Goal: Transaction & Acquisition: Purchase product/service

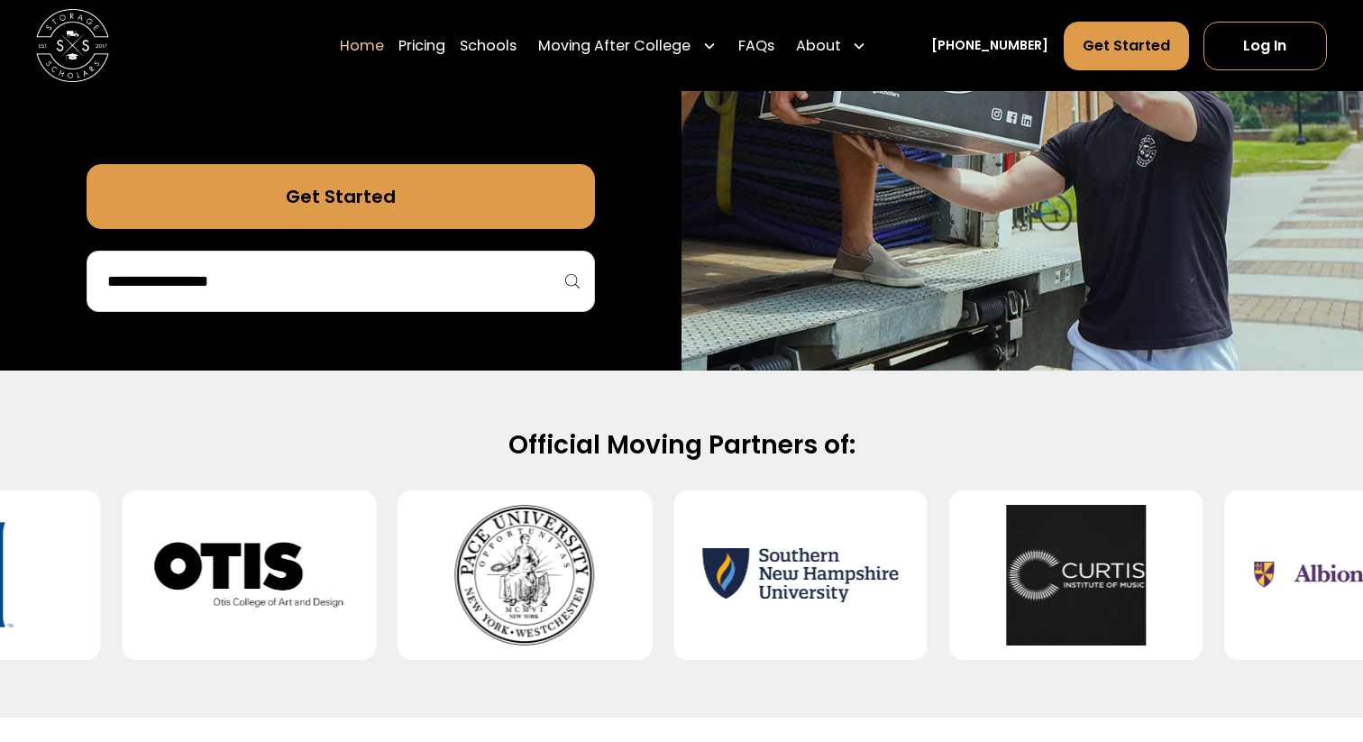
scroll to position [500, 0]
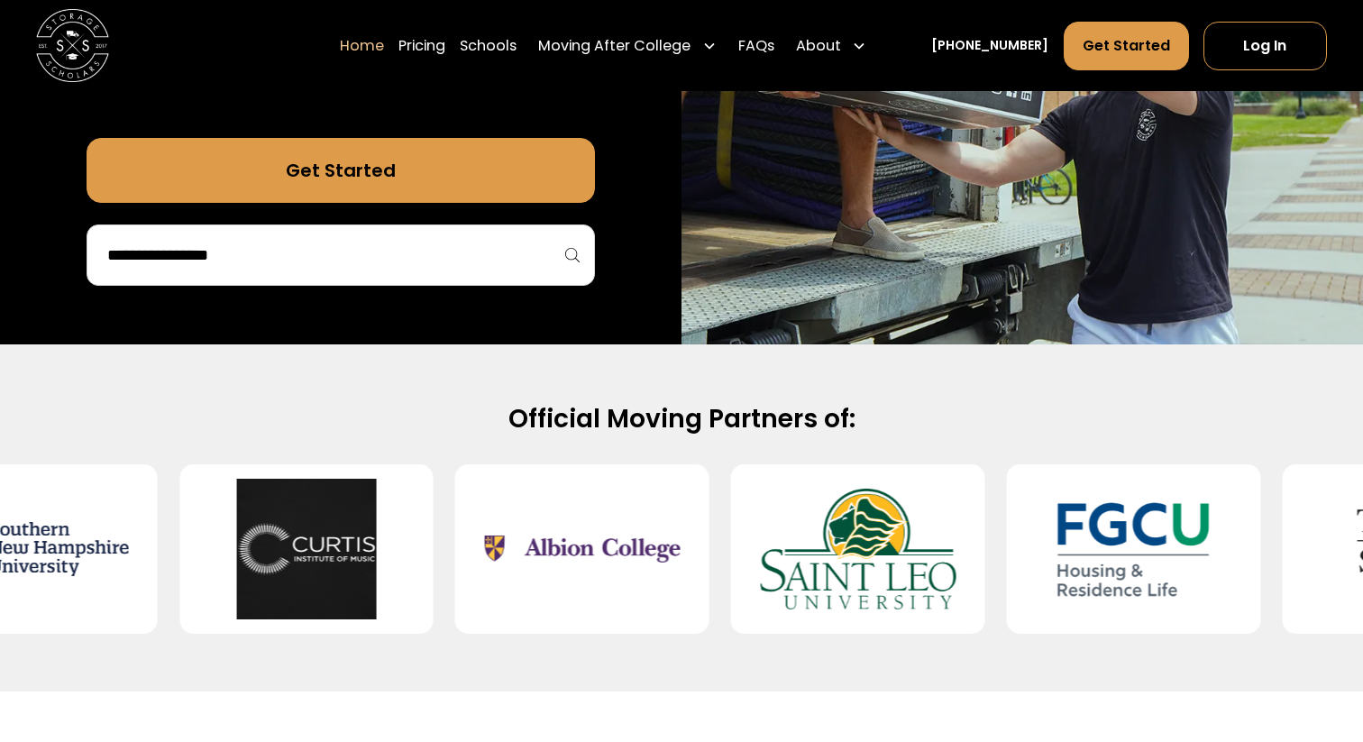
click at [362, 252] on input "search" at bounding box center [340, 255] width 471 height 31
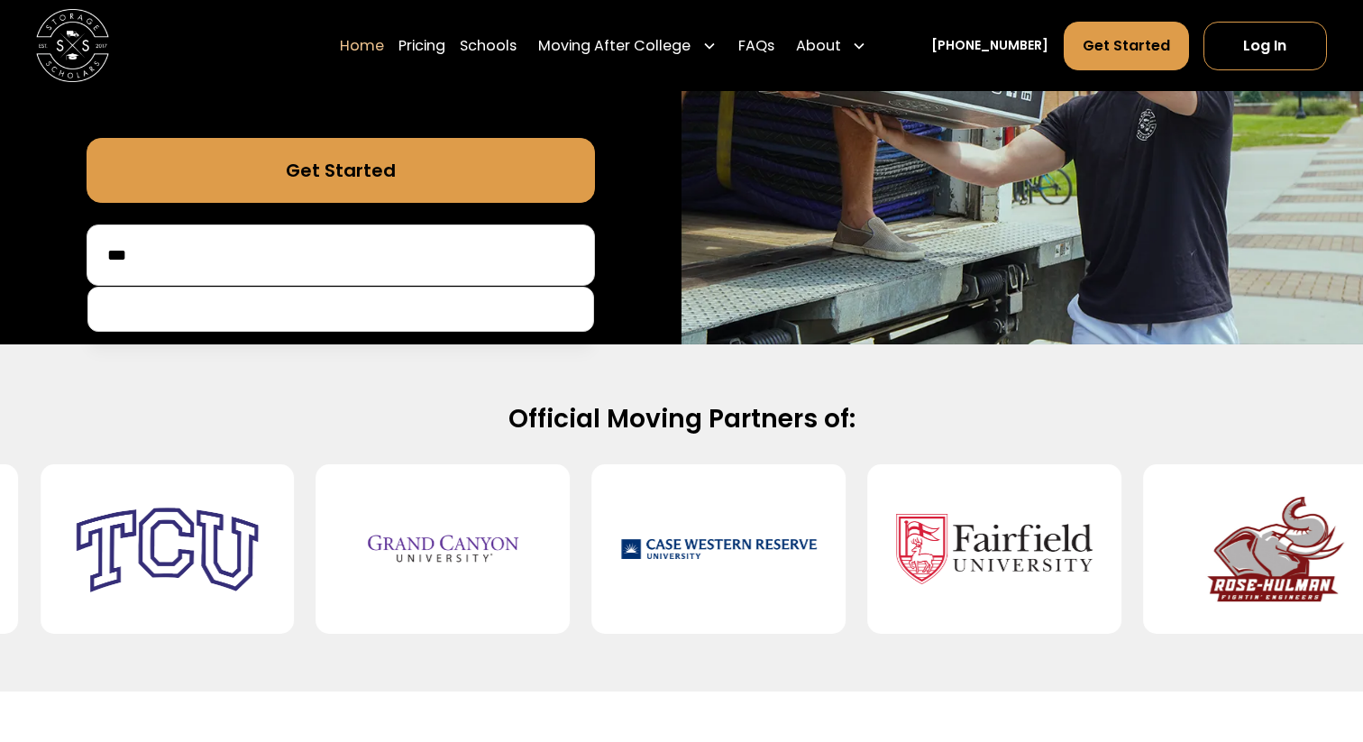
click at [354, 251] on input "***" at bounding box center [340, 255] width 471 height 31
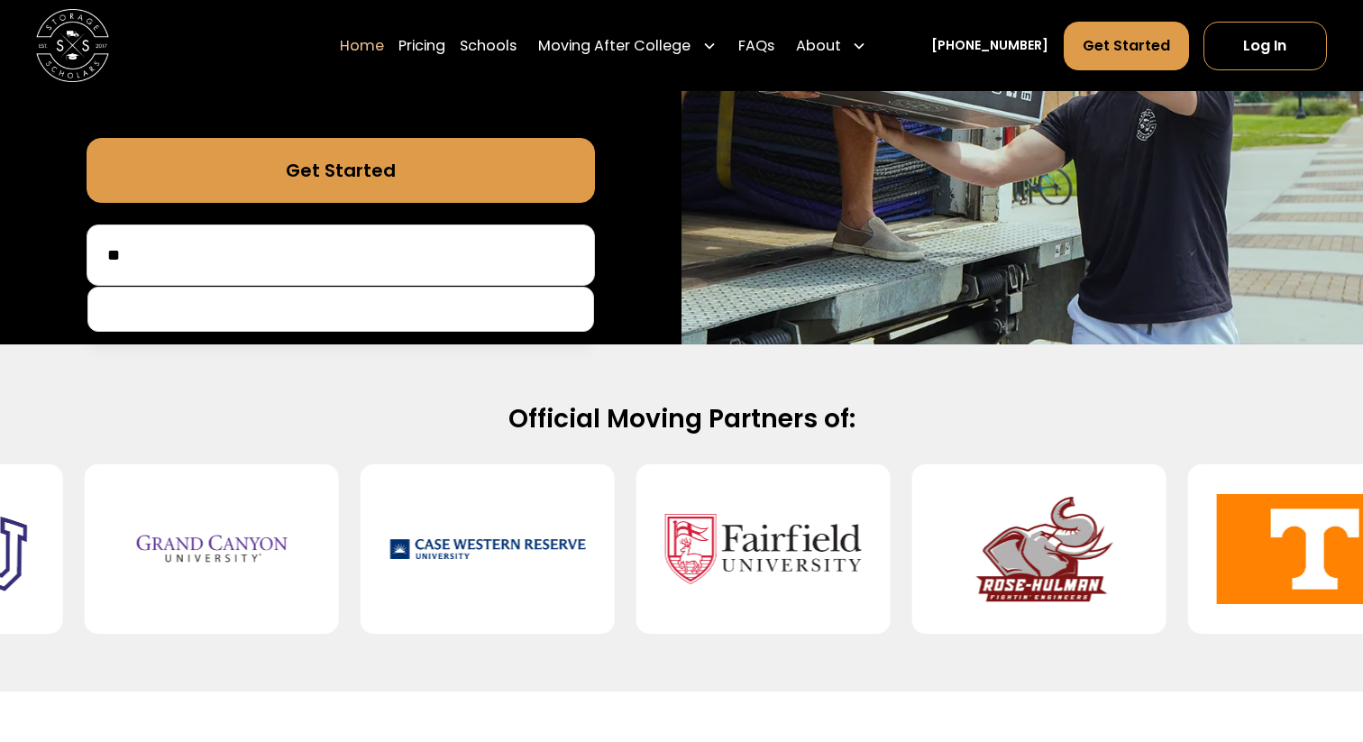
type input "*"
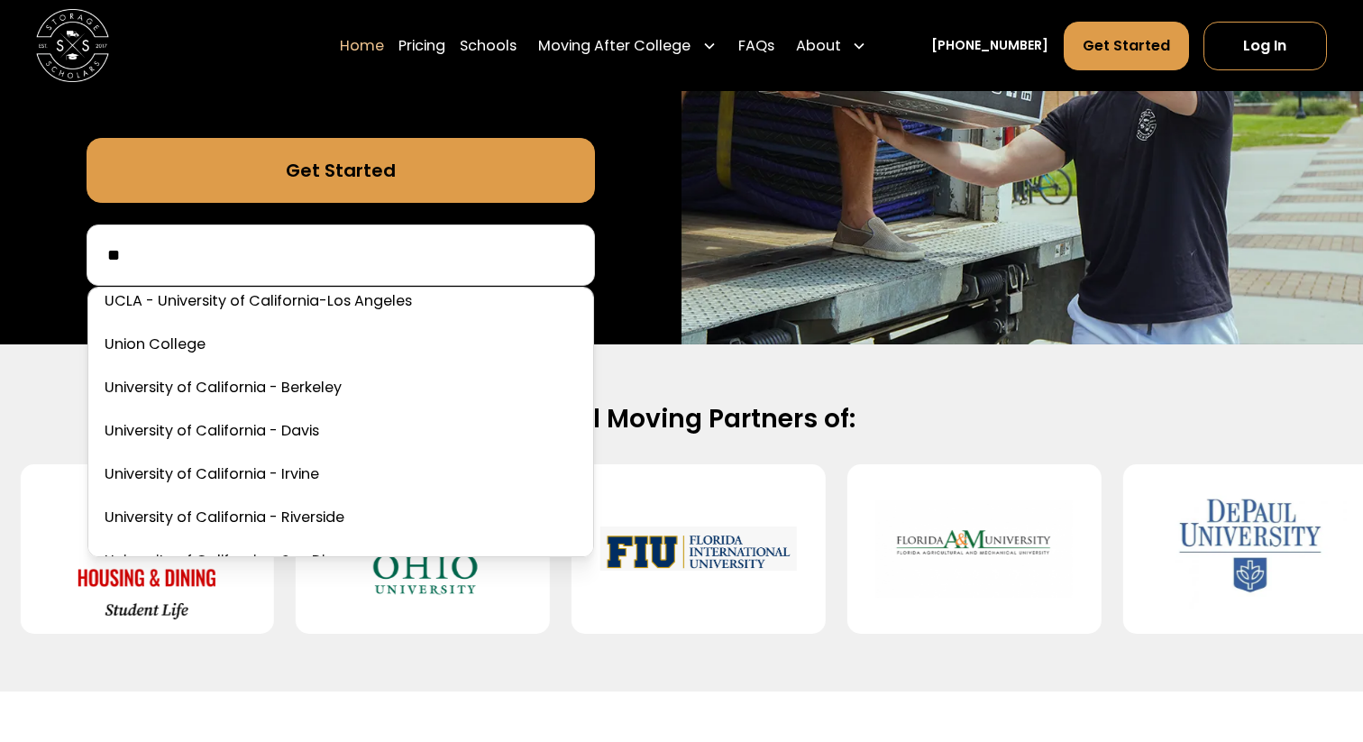
scroll to position [158, 0]
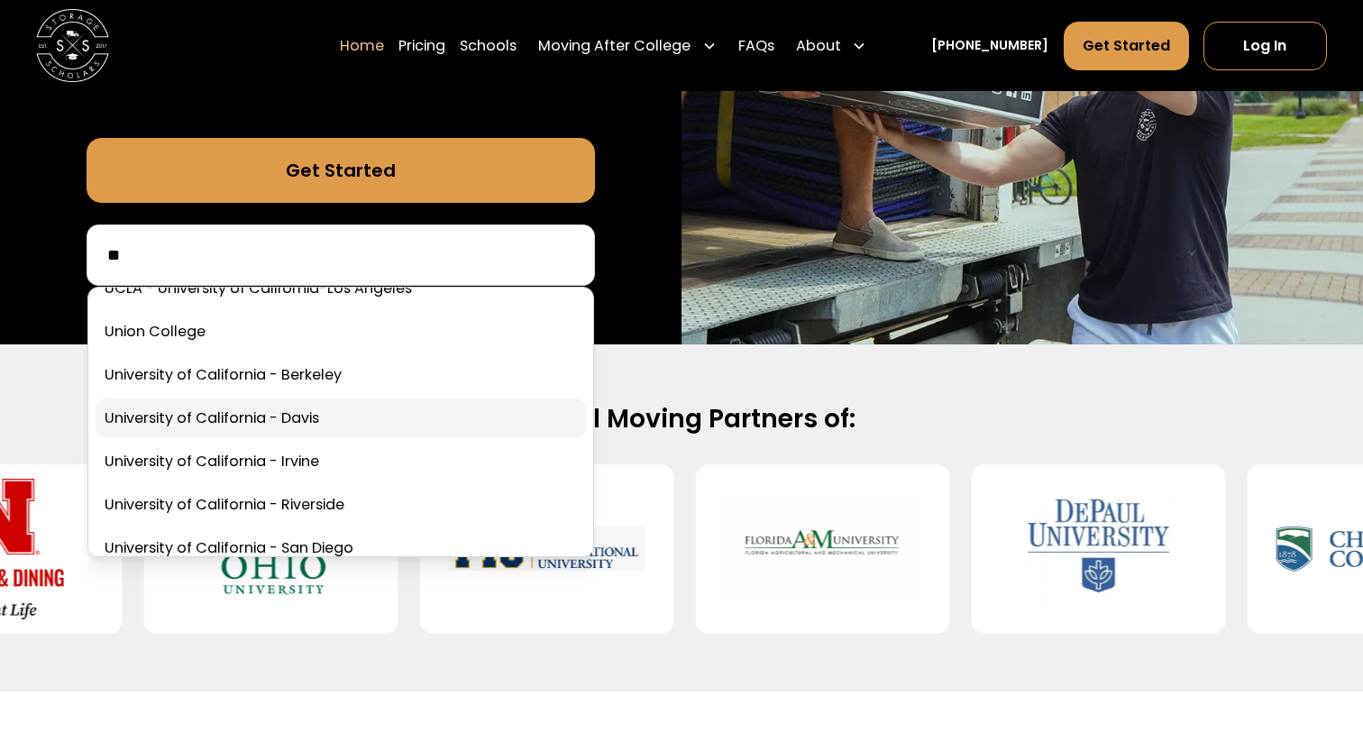
type input "**"
click at [393, 416] on link at bounding box center [341, 418] width 490 height 40
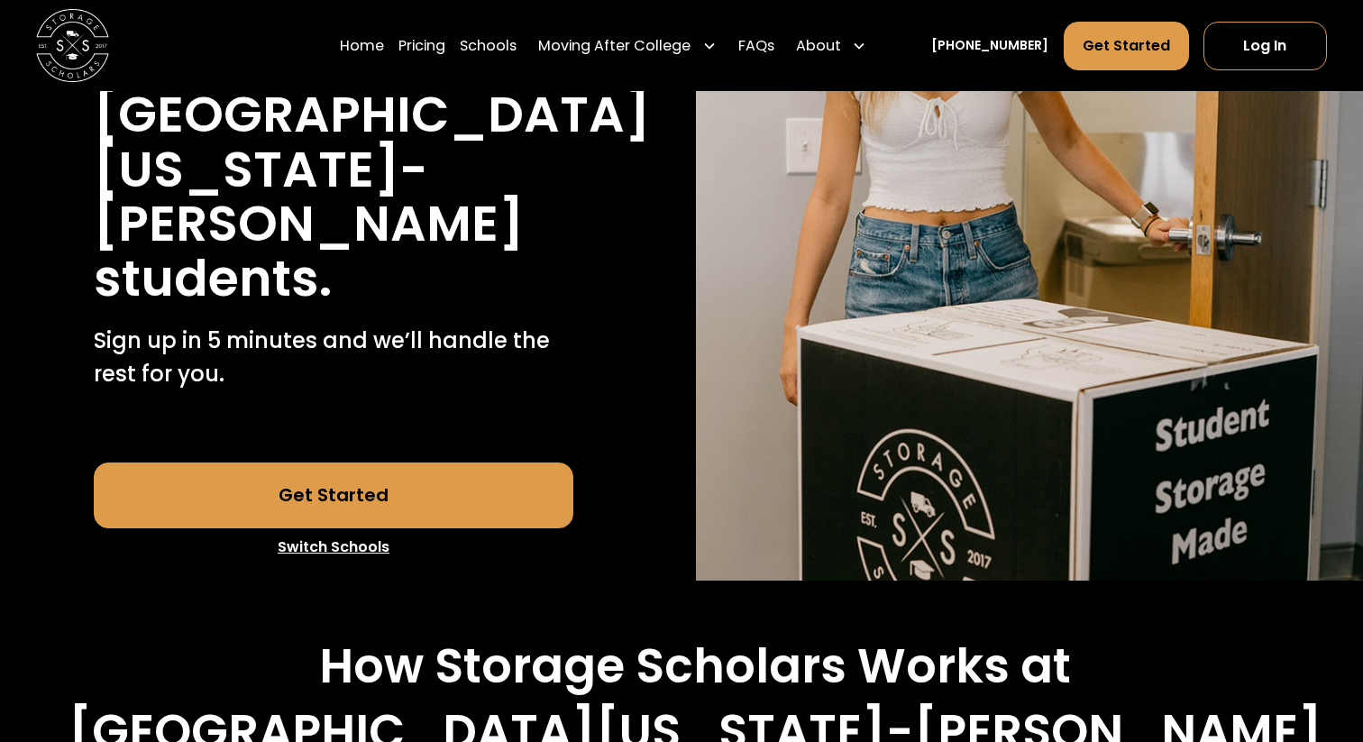
scroll to position [416, 0]
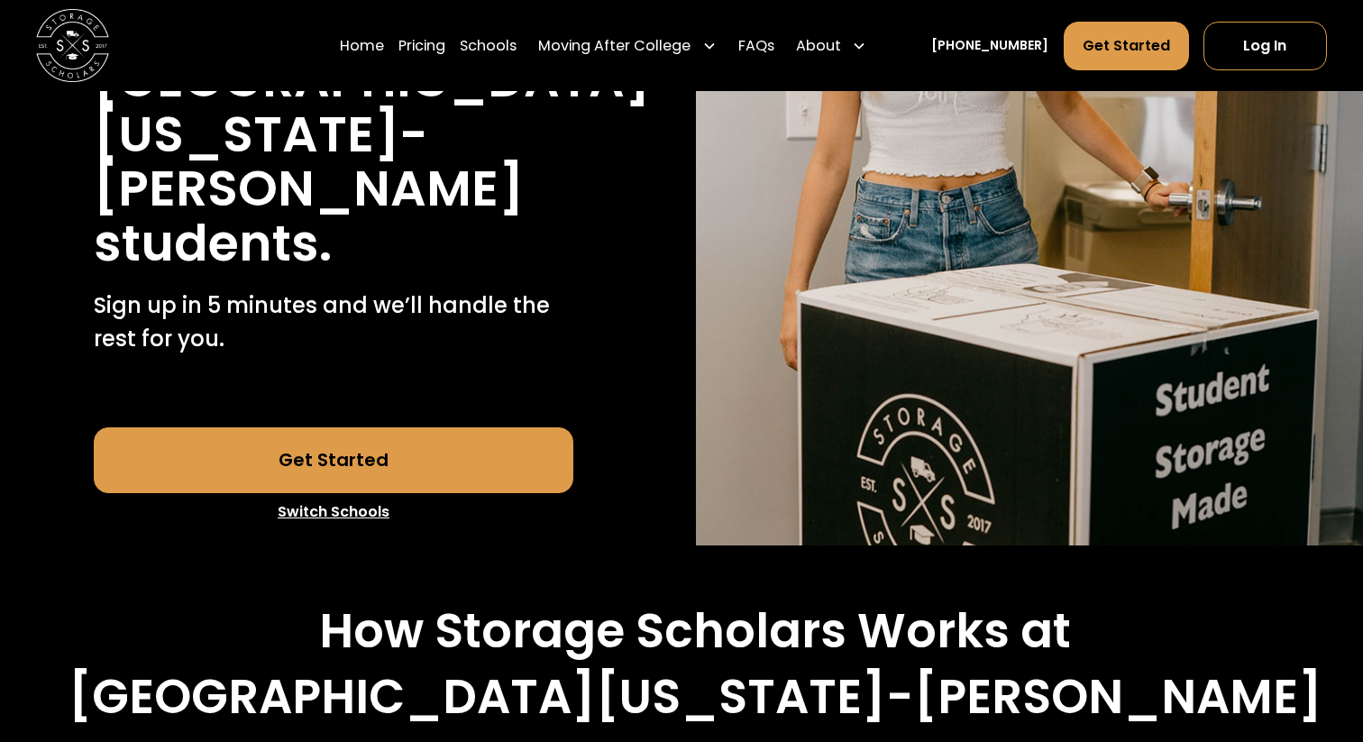
click at [384, 427] on link "Get Started" at bounding box center [334, 459] width 480 height 65
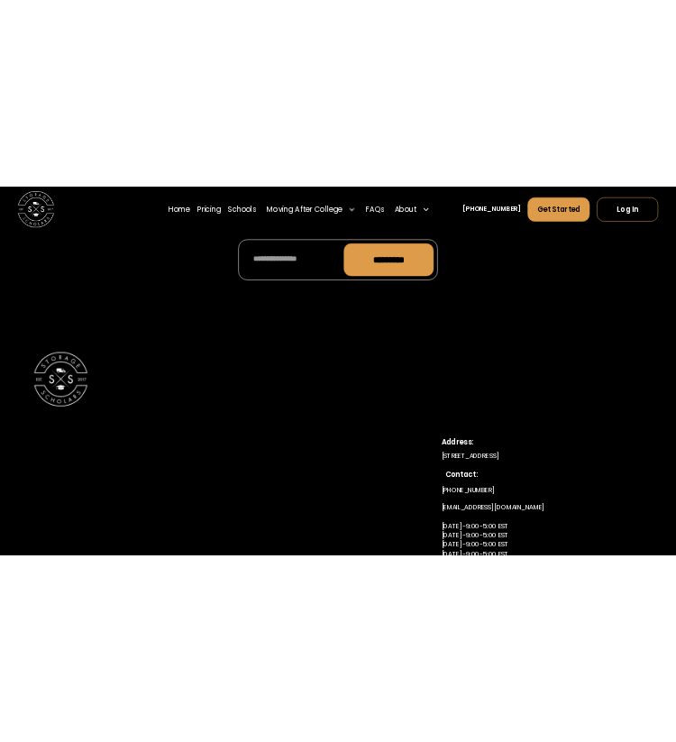
scroll to position [8868, 0]
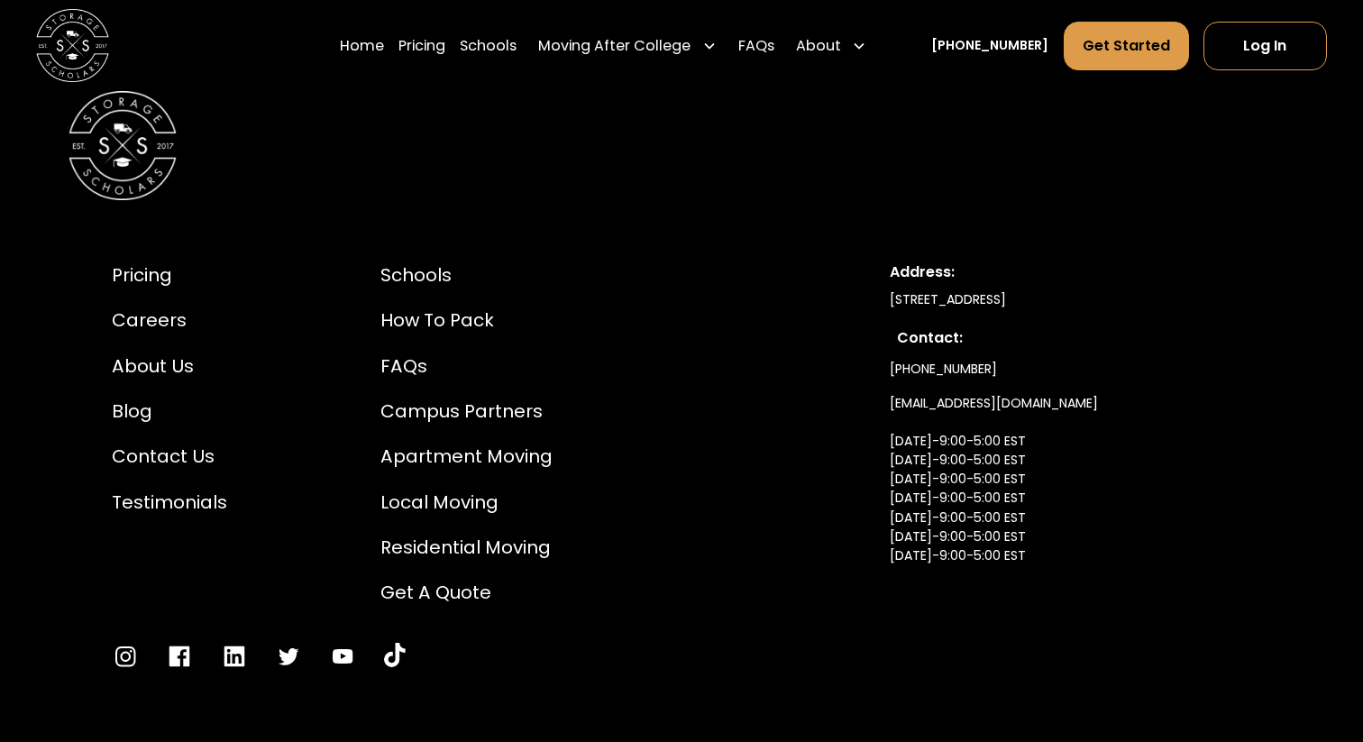
click at [1001, 387] on link "info@storagescholars.com Monday-9:00-5:00 EST Tuesday-9:00-5:00 EST Wednesday-9…" at bounding box center [994, 499] width 208 height 224
click at [953, 387] on link "info@storagescholars.com Monday-9:00-5:00 EST Tuesday-9:00-5:00 EST Wednesday-9…" at bounding box center [994, 499] width 208 height 224
